Goal: Check status: Verify the current state of an ongoing process or item

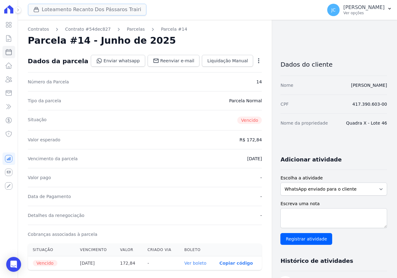
click at [48, 10] on button "Loteamento Recanto Dos Pássaros Trairi" at bounding box center [87, 10] width 119 height 12
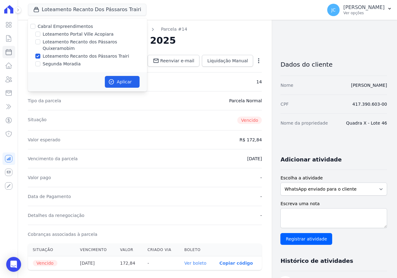
click at [59, 53] on label "Loteamento Recanto dos Pássaros Trairi" at bounding box center [86, 56] width 86 height 7
click at [40, 54] on input "Loteamento Recanto dos Pássaros Trairi" at bounding box center [37, 56] width 5 height 5
checkbox input "false"
click at [70, 44] on label "Loteamento Recanto dos Pássaros Quixeramobim" at bounding box center [95, 45] width 104 height 13
click at [40, 44] on input "Loteamento Recanto dos Pássaros Quixeramobim" at bounding box center [37, 41] width 5 height 5
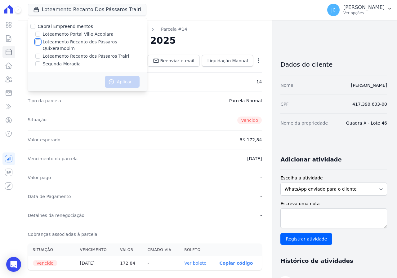
checkbox input "true"
click at [119, 76] on button "Aplicar" at bounding box center [122, 82] width 35 height 12
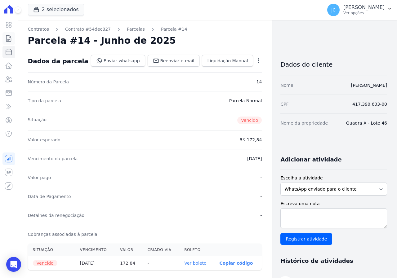
click at [6, 33] on link "Contratos" at bounding box center [8, 38] width 13 height 12
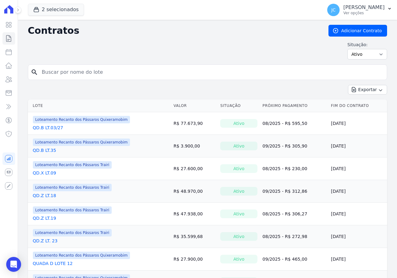
click at [53, 70] on input "search" at bounding box center [211, 72] width 346 height 12
type input "11"
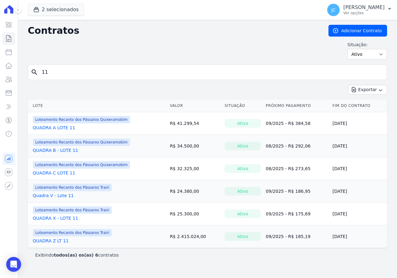
click at [62, 170] on div "Loteamento Recanto dos Pássaros Quixeramobim QUADRA C LOTE 11" at bounding box center [81, 168] width 97 height 15
click at [62, 173] on link "QUADRA C LOTE 11" at bounding box center [54, 173] width 42 height 6
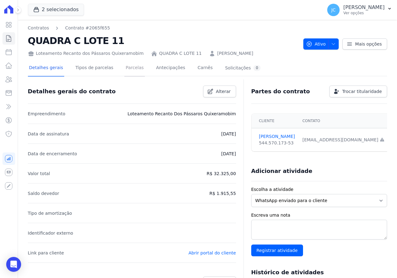
click at [124, 66] on link "Parcelas" at bounding box center [134, 68] width 20 height 16
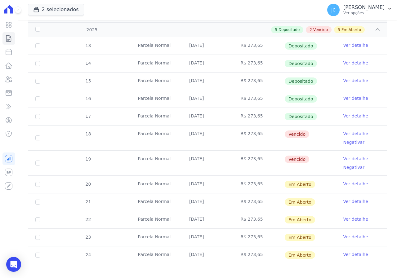
scroll to position [124, 0]
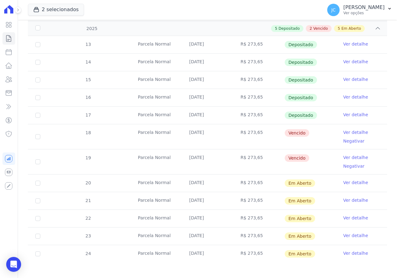
click at [348, 131] on link "Ver detalhe" at bounding box center [355, 132] width 25 height 6
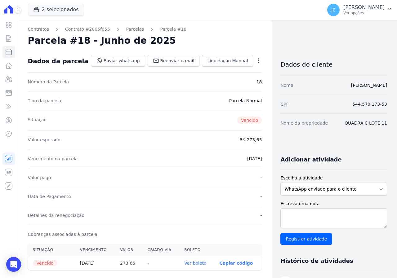
click at [186, 262] on link "Ver boleto" at bounding box center [195, 263] width 22 height 5
